Goal: Register for event/course

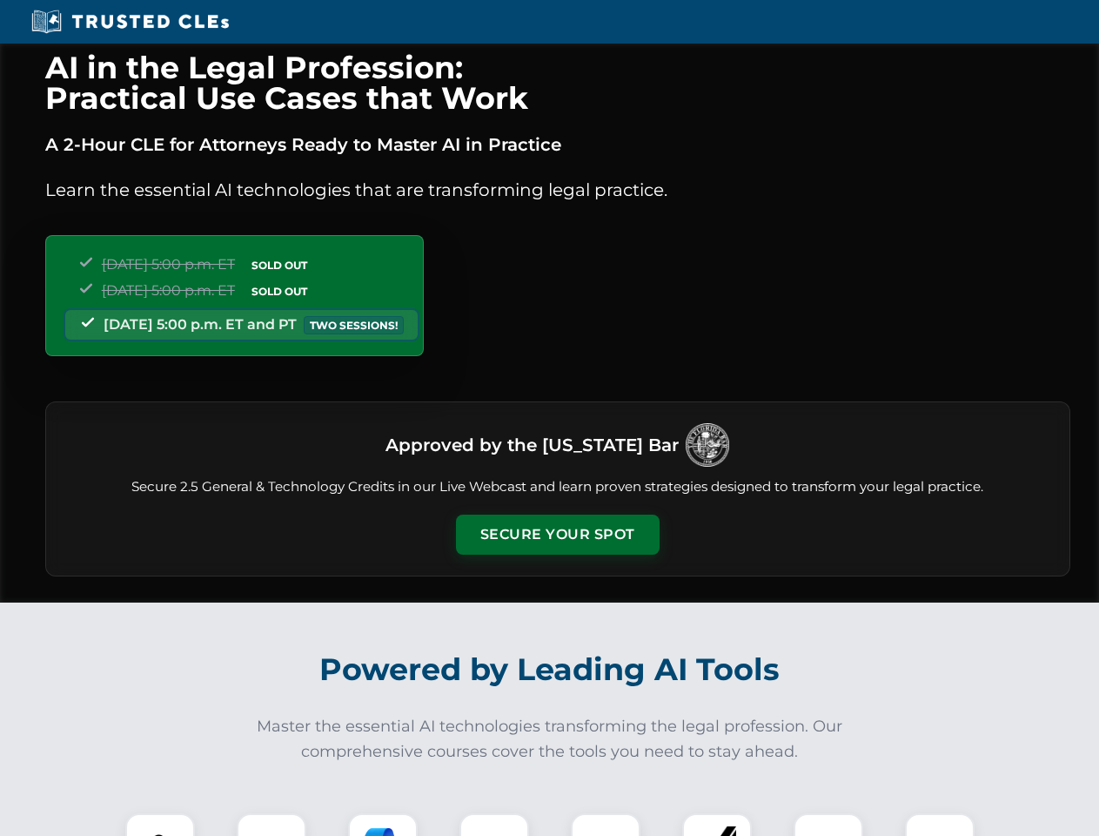
click at [557, 534] on button "Secure Your Spot" at bounding box center [558, 534] width 204 height 40
click at [160, 824] on img at bounding box center [160, 848] width 50 height 50
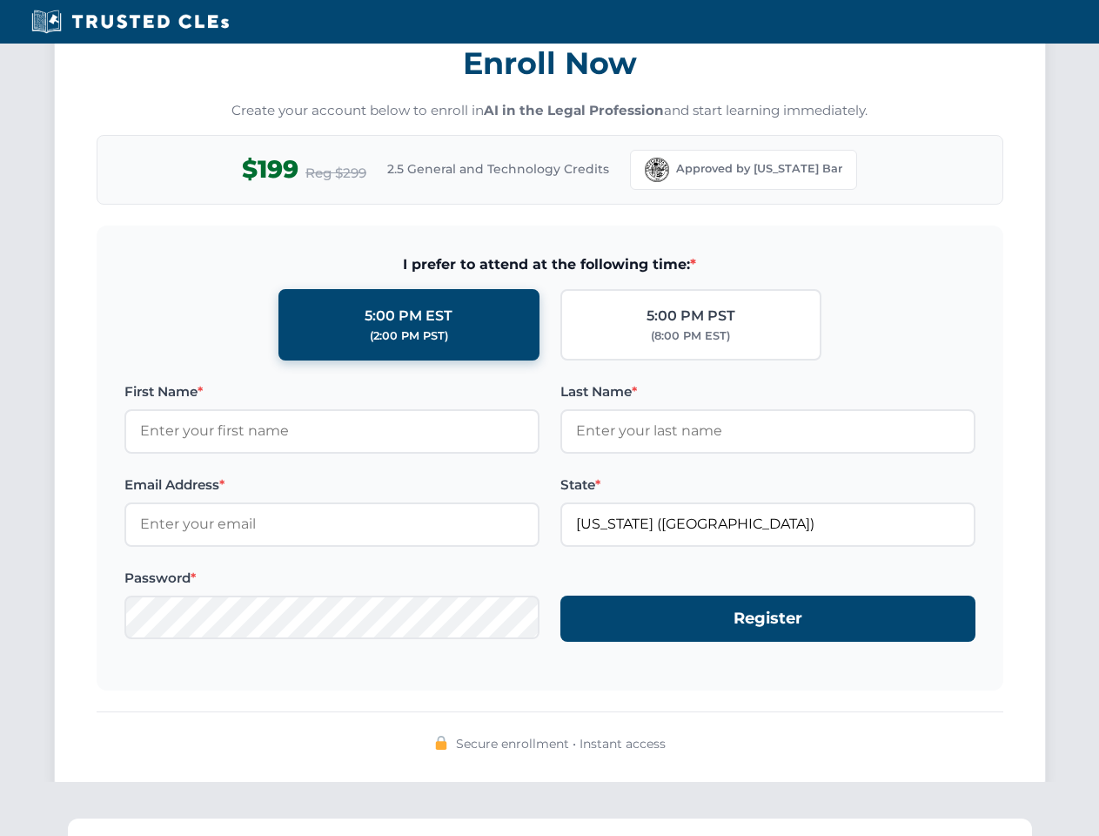
scroll to position [1709, 0]
